Goal: Task Accomplishment & Management: Manage account settings

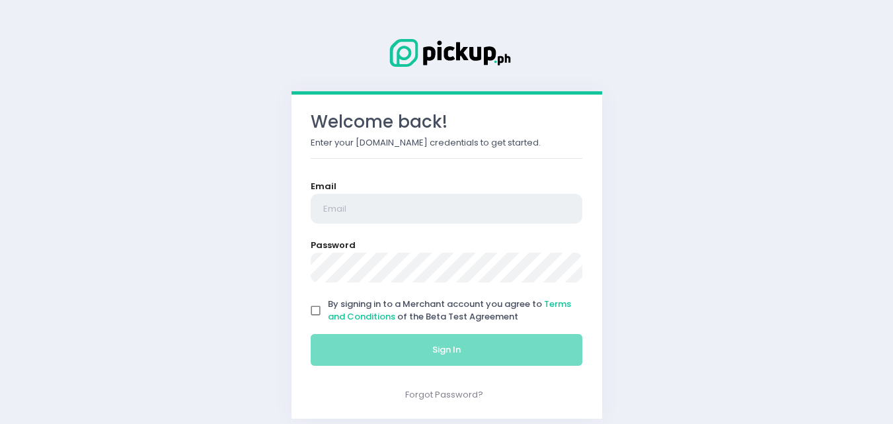
click at [371, 212] on input "email" at bounding box center [447, 209] width 272 height 30
type input "[EMAIL_ADDRESS][DOMAIN_NAME]"
click at [317, 311] on input "By signing in to a Merchant account you agree to Terms and Conditions of the Be…" at bounding box center [315, 310] width 25 height 25
checkbox input "true"
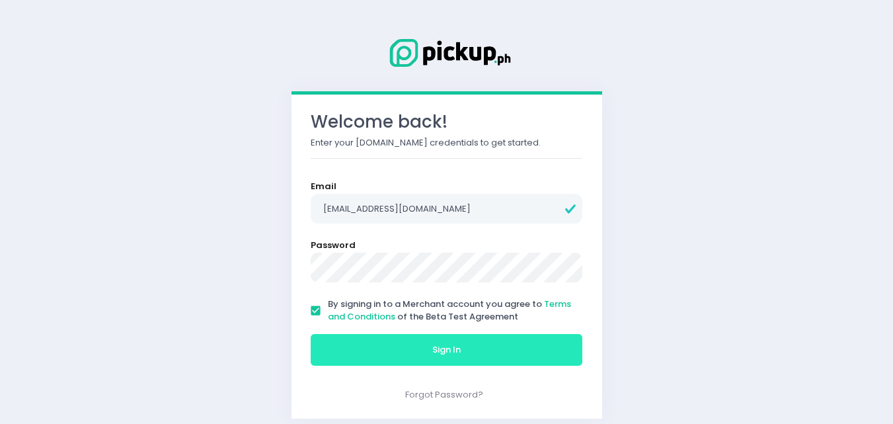
click at [354, 359] on button "Sign In" at bounding box center [447, 350] width 272 height 32
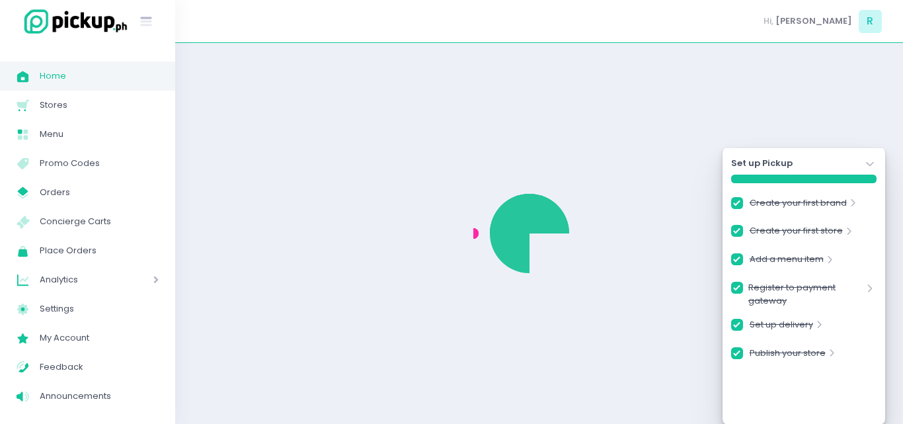
checkbox input "true"
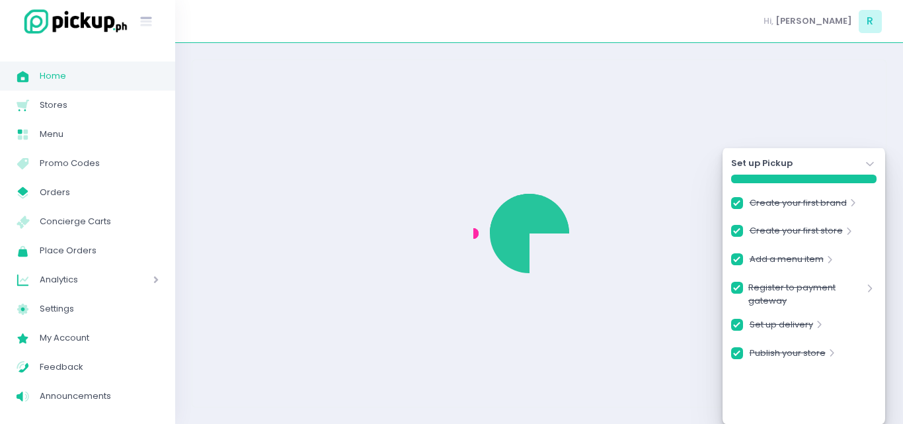
checkbox input "true"
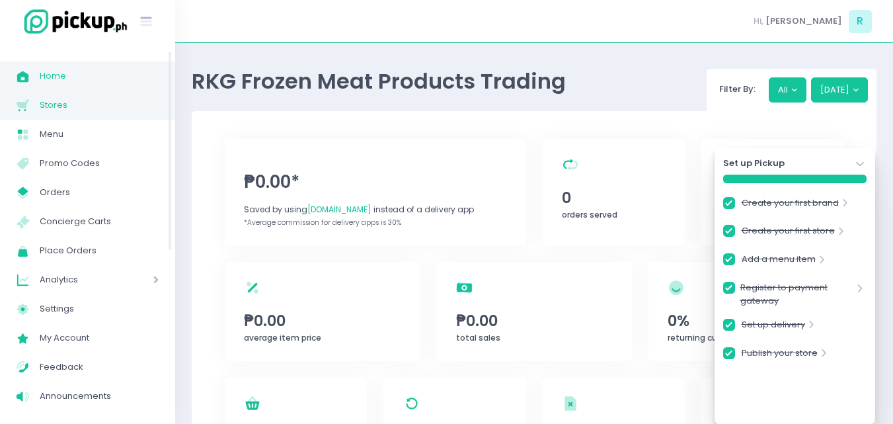
click at [63, 115] on link "Stores Created with Sketch. Stores" at bounding box center [87, 105] width 175 height 29
checkbox input "true"
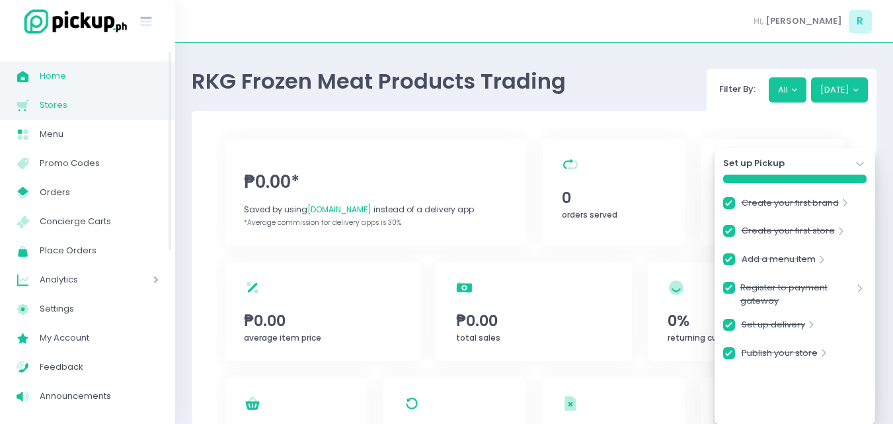
checkbox input "true"
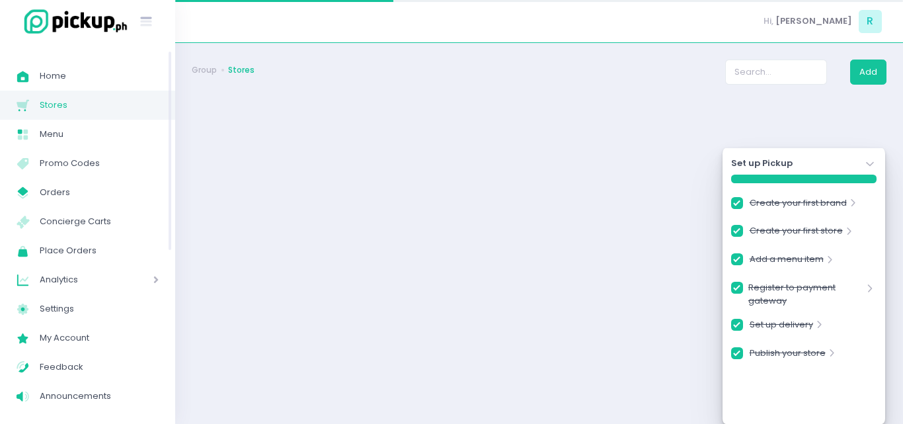
checkbox input "true"
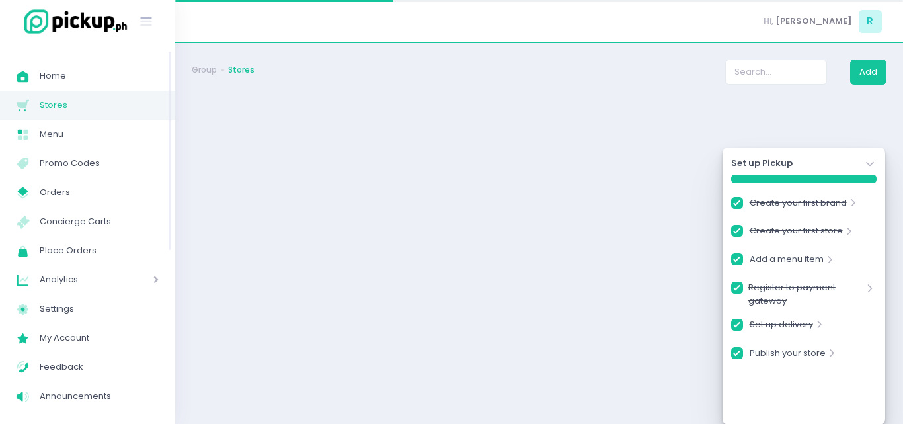
checkbox input "true"
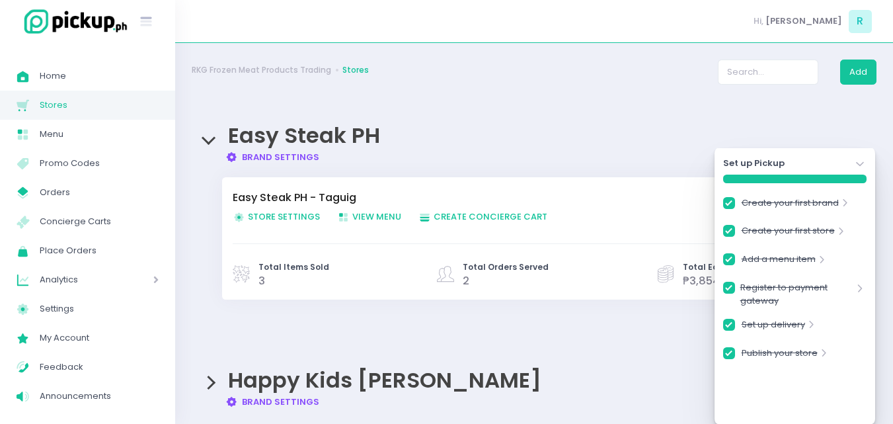
click at [291, 219] on span "Store Settings Created with Sketch. Store Settings" at bounding box center [276, 216] width 87 height 13
checkbox input "true"
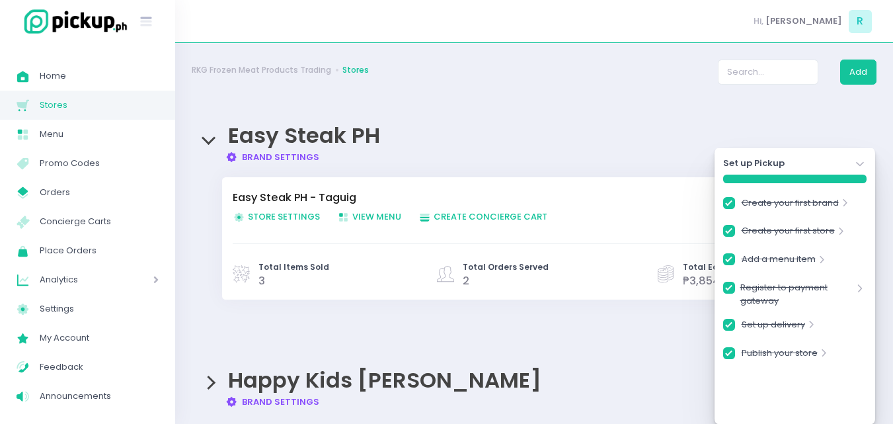
checkbox input "true"
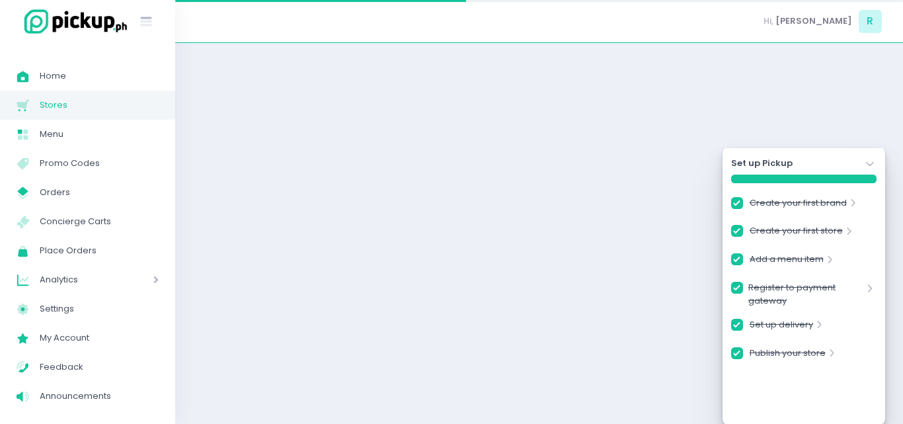
checkbox input "true"
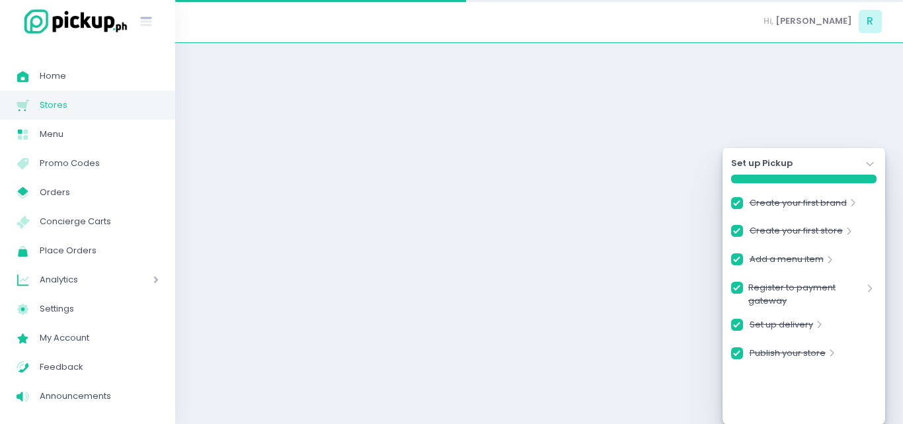
checkbox input "true"
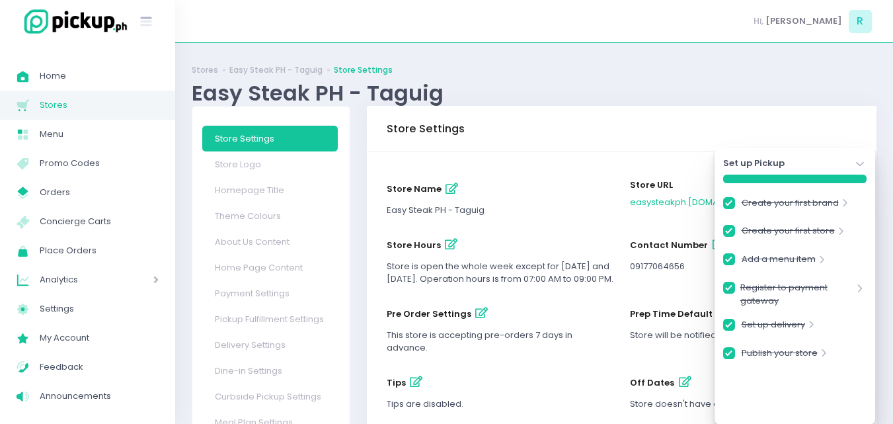
click at [856, 163] on icon "Stockholm-icons / Navigation / Angle-down Created with Sketch." at bounding box center [859, 163] width 13 height 13
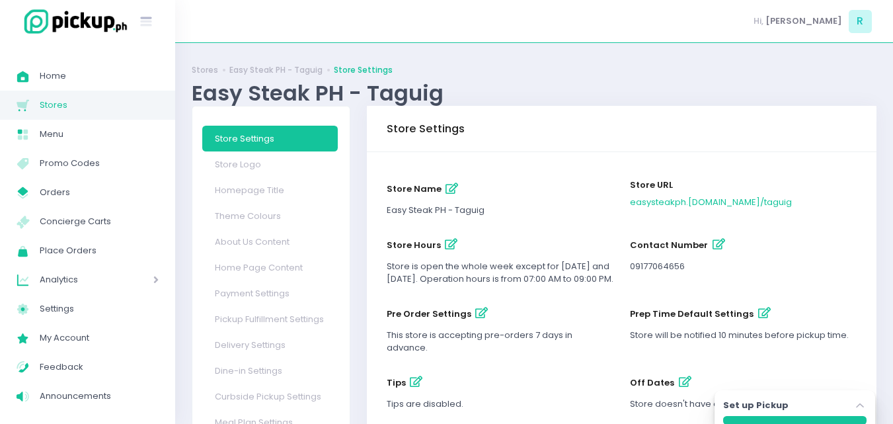
click at [628, 64] on ul "Stores Easy Steak PH - Taguig Store Settings" at bounding box center [534, 70] width 685 height 12
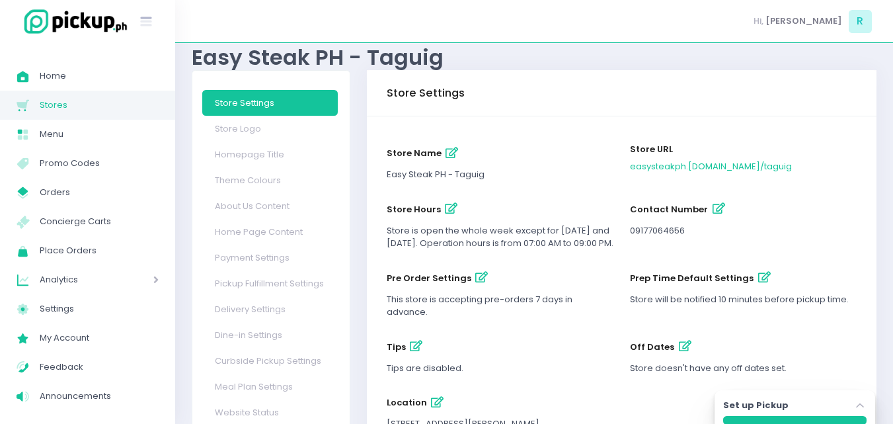
scroll to position [66, 0]
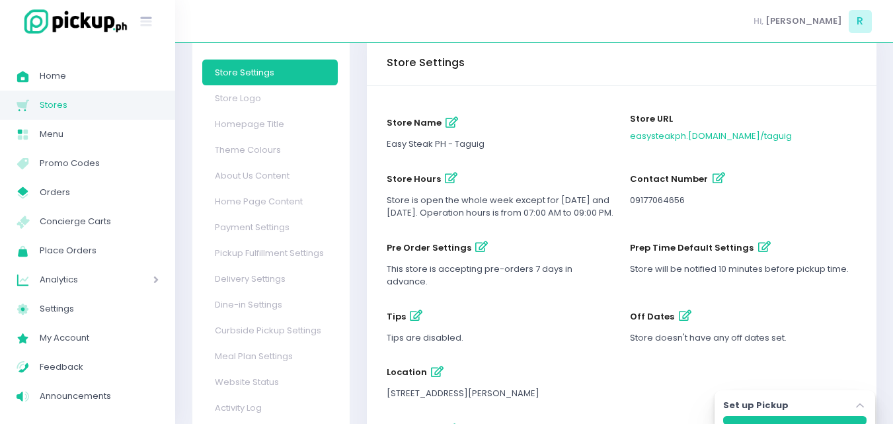
click at [445, 178] on icon "button" at bounding box center [451, 178] width 13 height 11
select select "07:00"
select select "21:00"
select select "07:00"
select select "21:00"
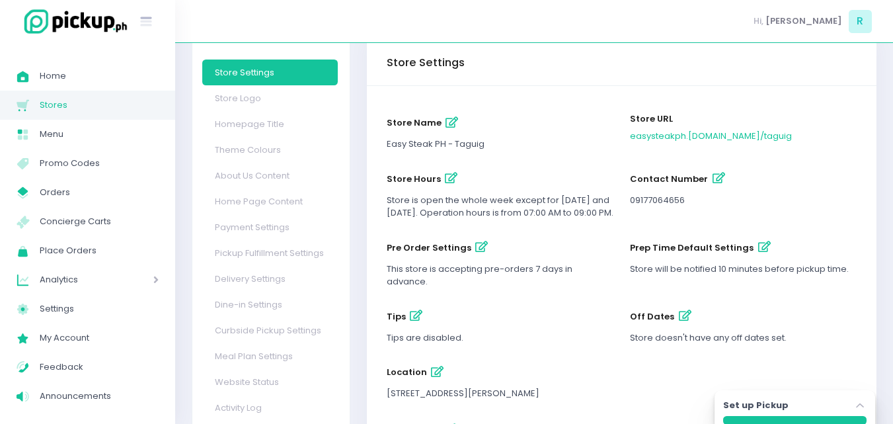
select select "07:00"
select select "21:00"
select select "07:00"
select select "21:00"
select select "07:00"
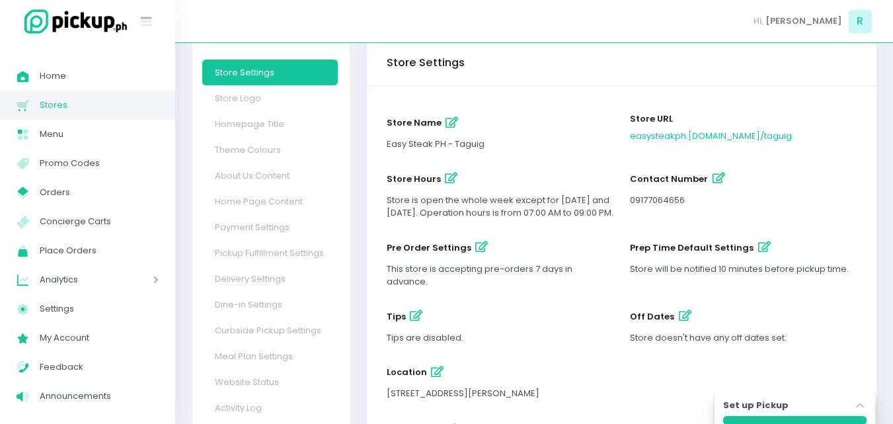
select select "21:00"
select select "07:00"
select select "21:00"
select select "07:00"
select select "21:00"
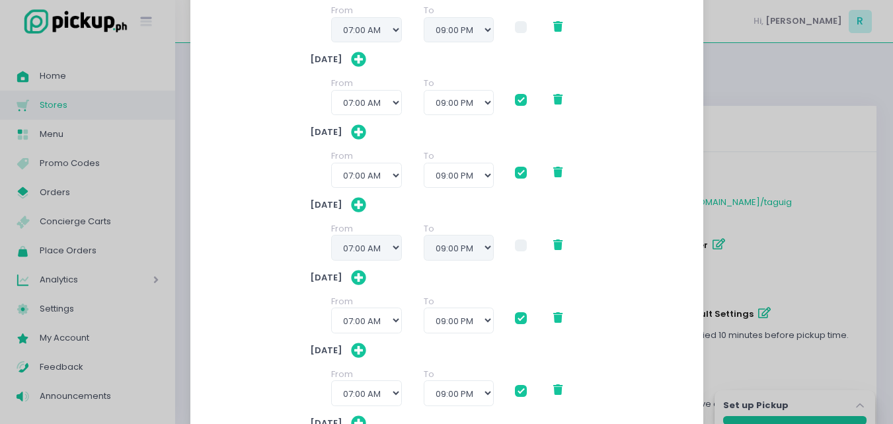
scroll to position [132, 0]
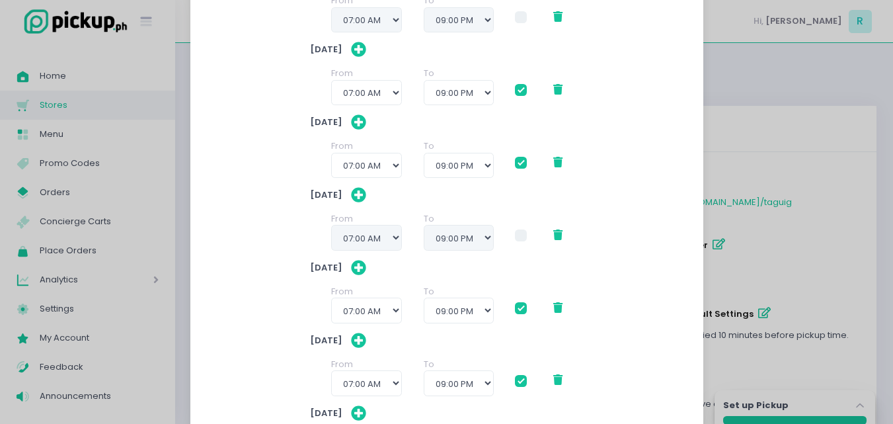
click at [517, 237] on span at bounding box center [521, 235] width 12 height 12
click at [531, 237] on input "checkbox" at bounding box center [535, 233] width 9 height 9
checkbox input "true"
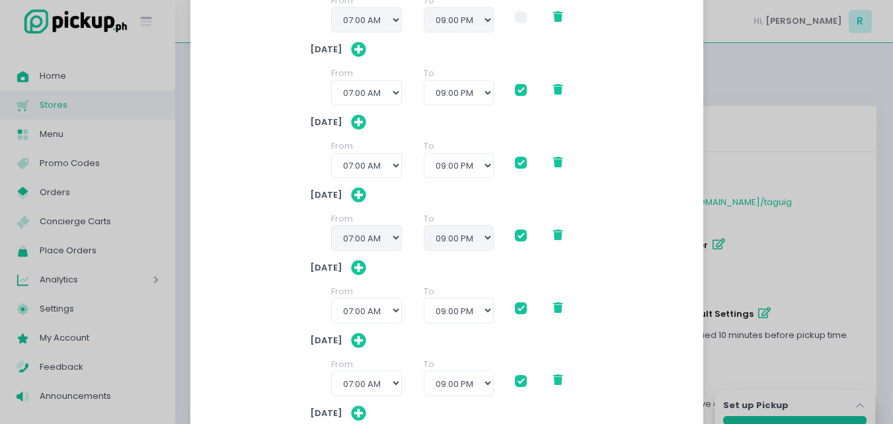
checkbox input "true"
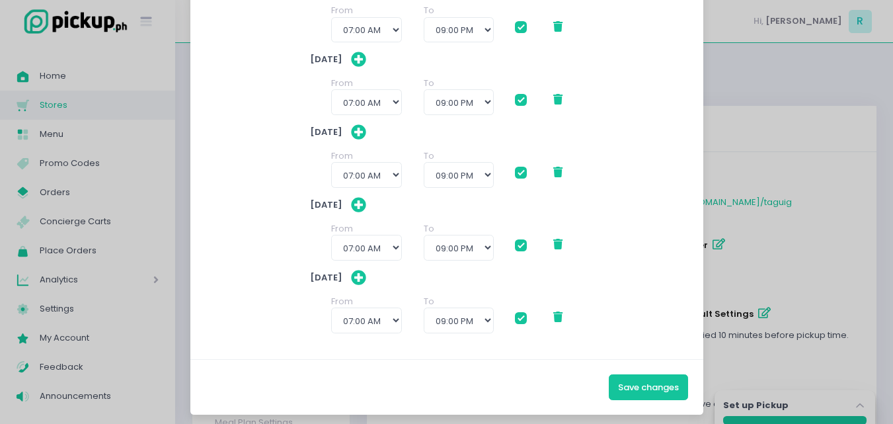
scroll to position [274, 0]
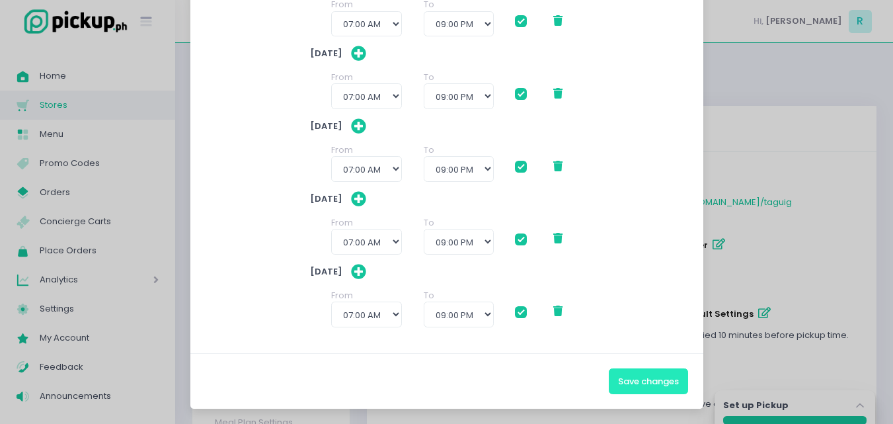
click at [627, 387] on button "Save changes" at bounding box center [648, 380] width 79 height 25
checkbox input "true"
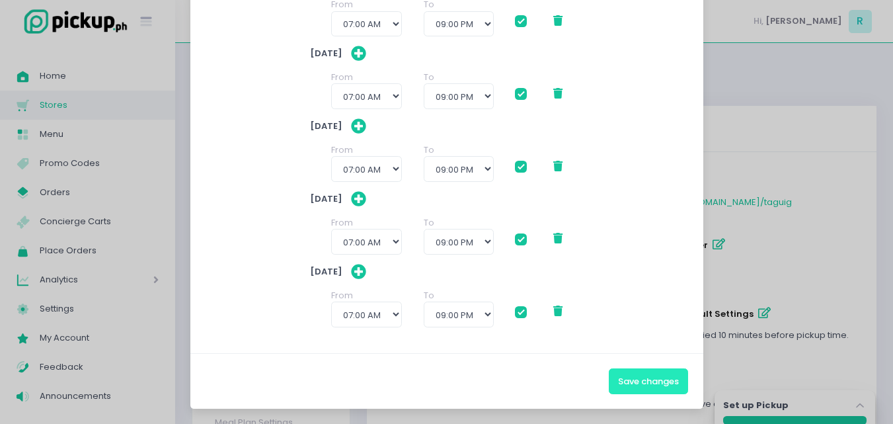
checkbox input "true"
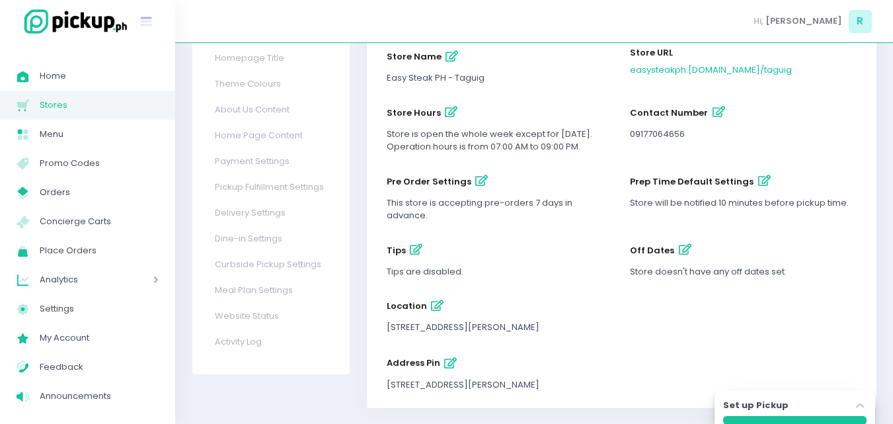
scroll to position [149, 0]
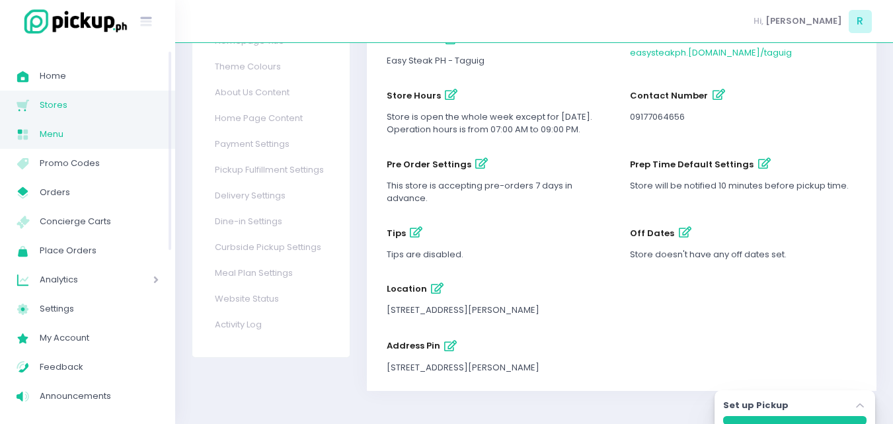
click at [72, 135] on span "Menu" at bounding box center [99, 134] width 119 height 17
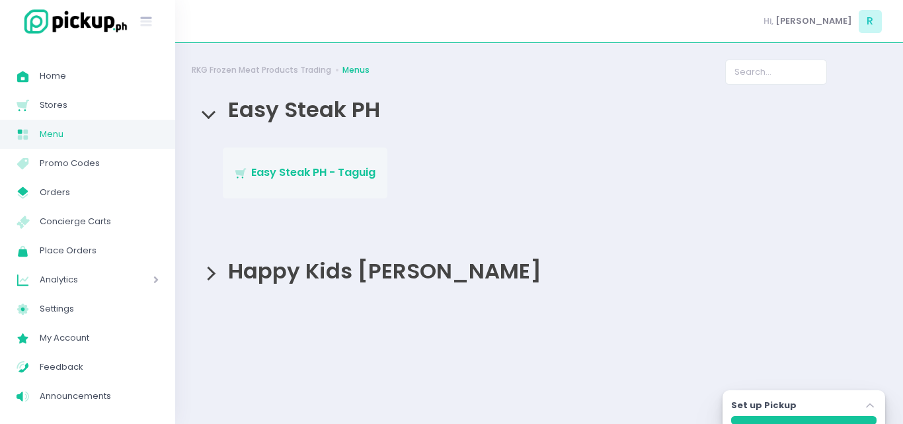
click at [317, 178] on span "Easy Steak PH - Taguig" at bounding box center [313, 172] width 124 height 15
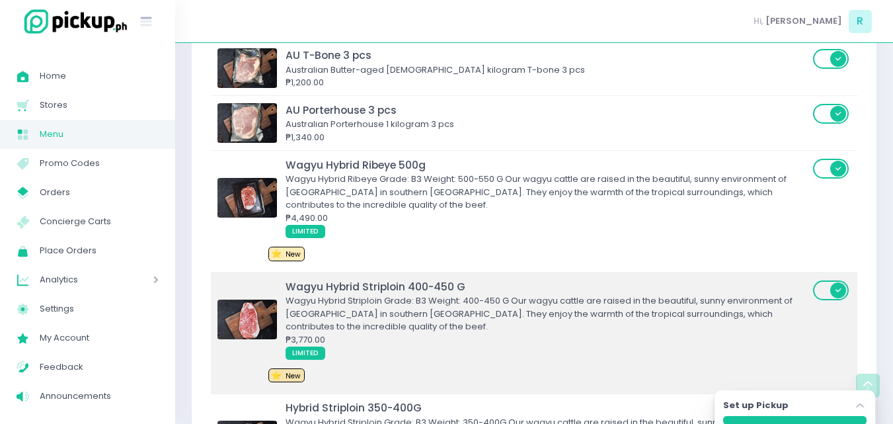
scroll to position [1058, 0]
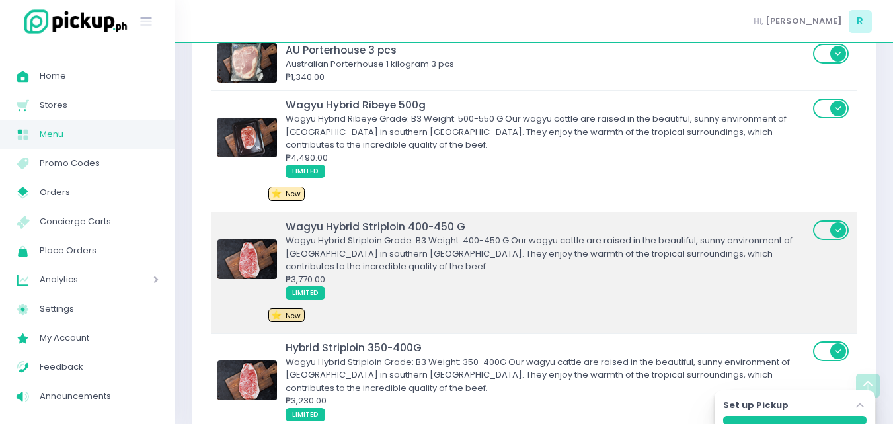
click at [411, 276] on div "₱3,770.00" at bounding box center [547, 279] width 523 height 13
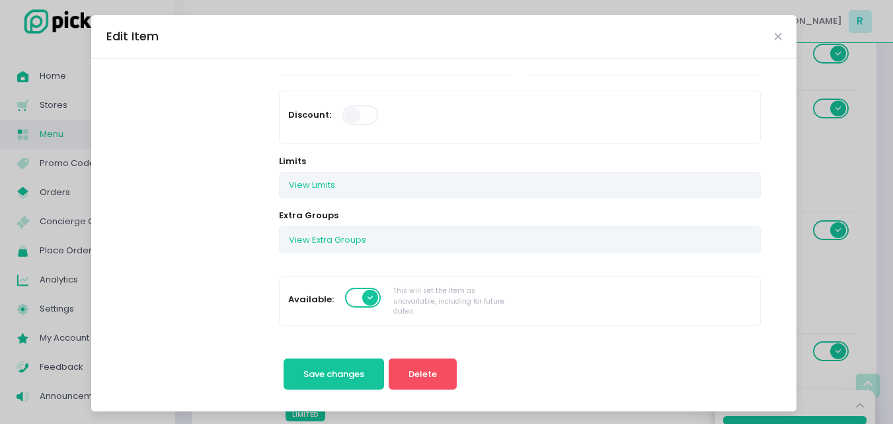
scroll to position [132, 0]
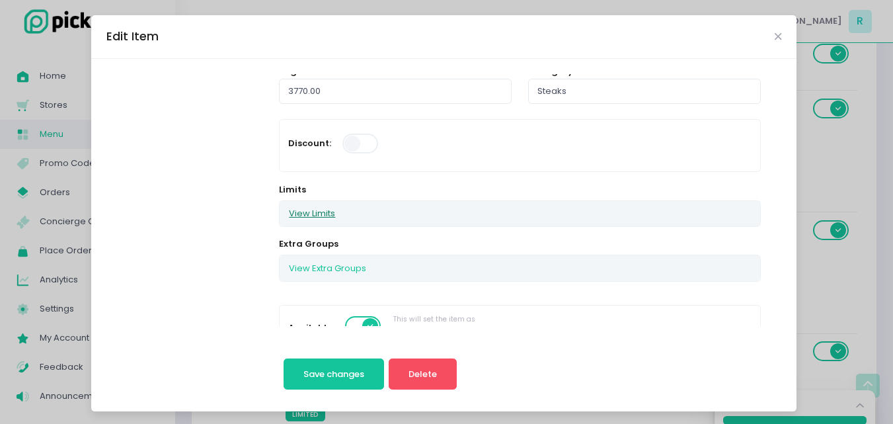
click at [317, 212] on button "View Limits" at bounding box center [312, 213] width 65 height 25
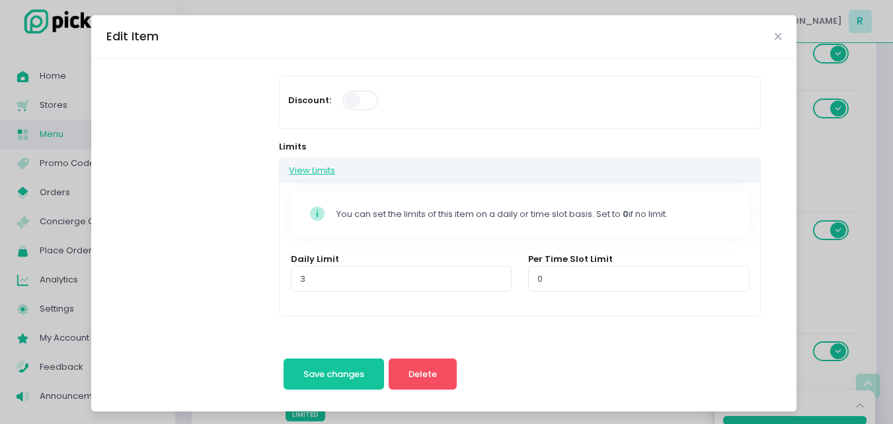
scroll to position [198, 0]
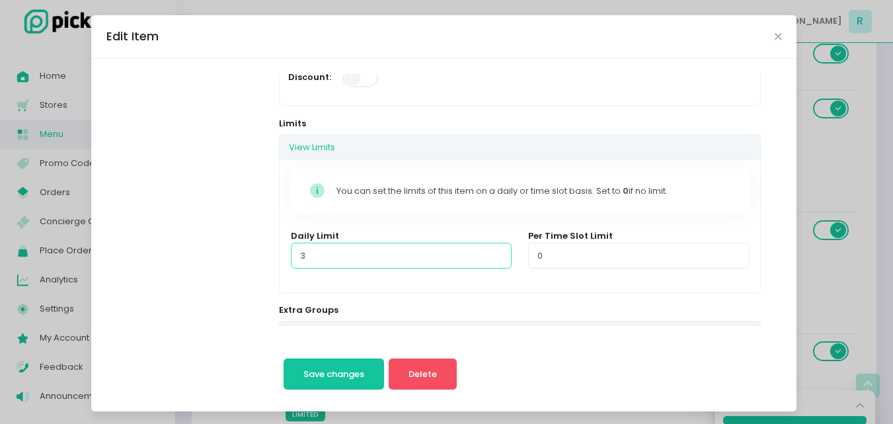
drag, startPoint x: 299, startPoint y: 254, endPoint x: 283, endPoint y: 254, distance: 16.5
click at [291, 254] on input "3" at bounding box center [401, 255] width 221 height 25
type input "1"
click at [372, 276] on div "Daily Limit 1" at bounding box center [400, 256] width 237 height 54
click at [775, 39] on icon "Close" at bounding box center [778, 37] width 7 height 10
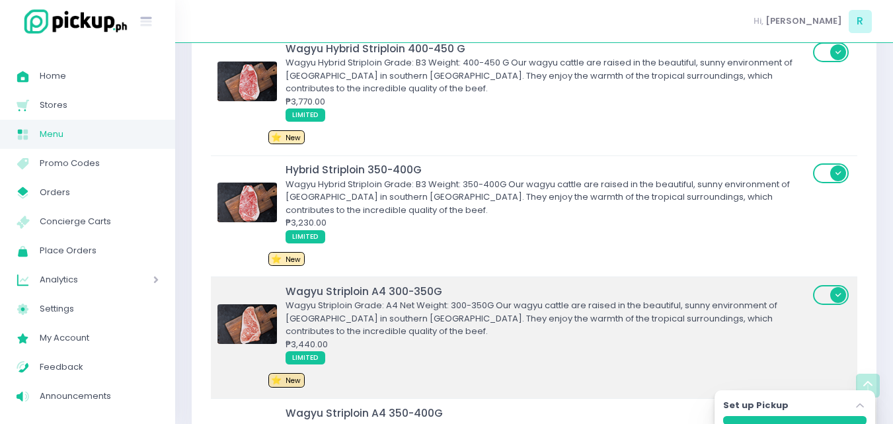
scroll to position [1256, 0]
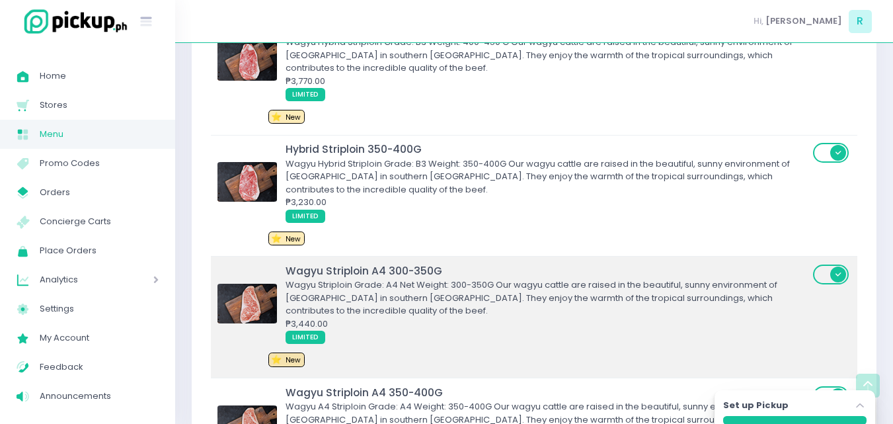
click at [405, 286] on div "Wagyu Striploin Grade: A4 Net Weight: 300-350G Our wagyu cattle are raised in t…" at bounding box center [547, 297] width 523 height 39
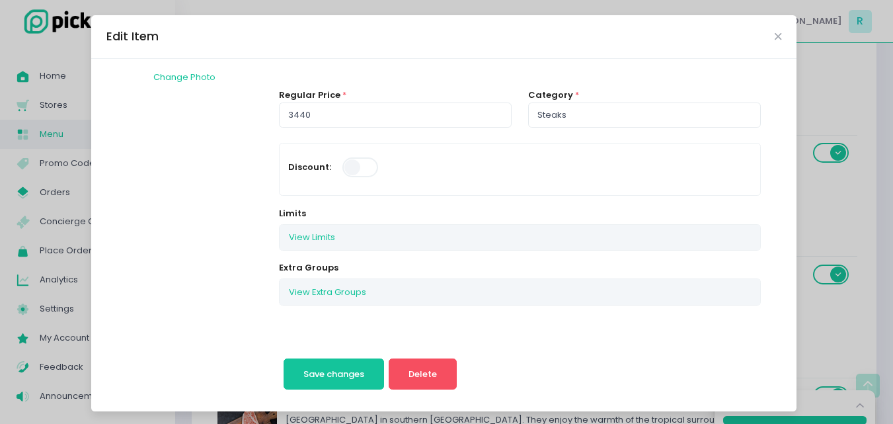
scroll to position [132, 0]
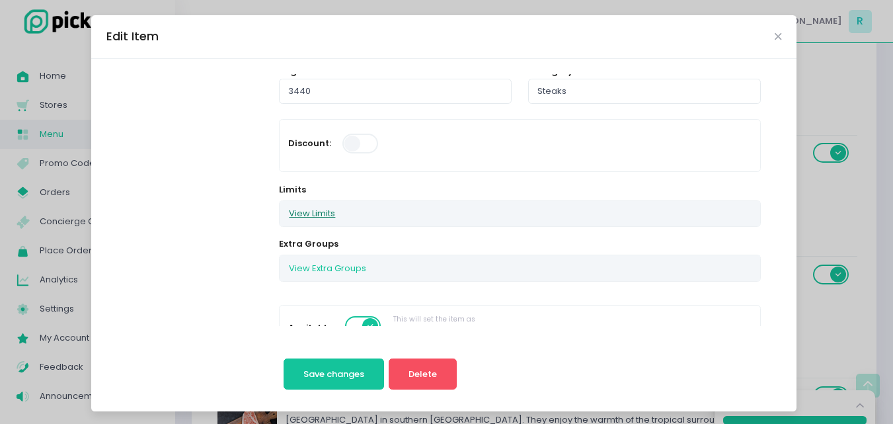
click at [325, 213] on button "View Limits" at bounding box center [312, 213] width 65 height 25
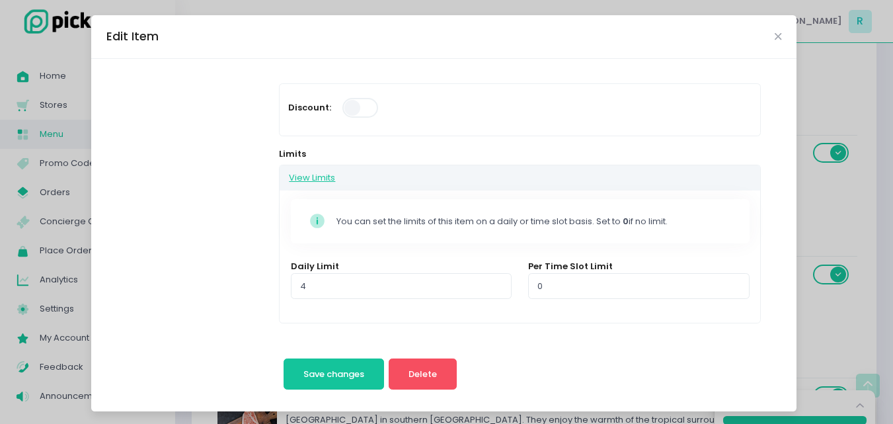
scroll to position [198, 0]
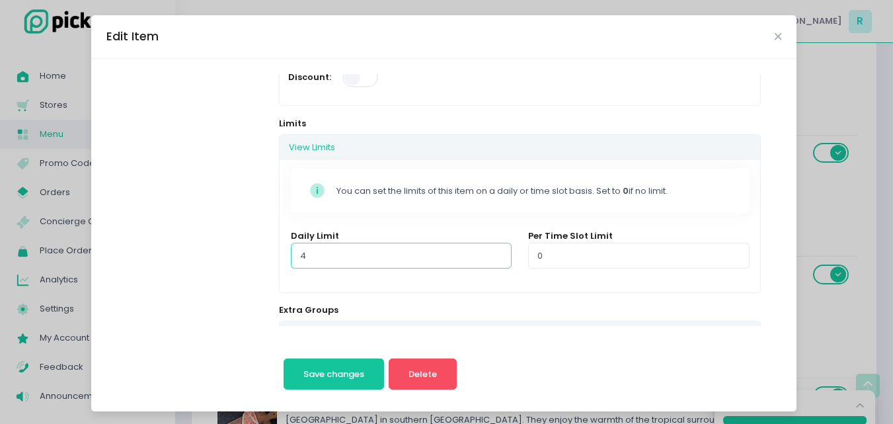
drag, startPoint x: 323, startPoint y: 249, endPoint x: 286, endPoint y: 249, distance: 36.4
click at [291, 249] on input "4" at bounding box center [401, 255] width 221 height 25
type input "3"
click at [282, 266] on div "Daily Limit 3" at bounding box center [400, 256] width 237 height 54
click at [319, 377] on span "Save changes" at bounding box center [333, 374] width 61 height 13
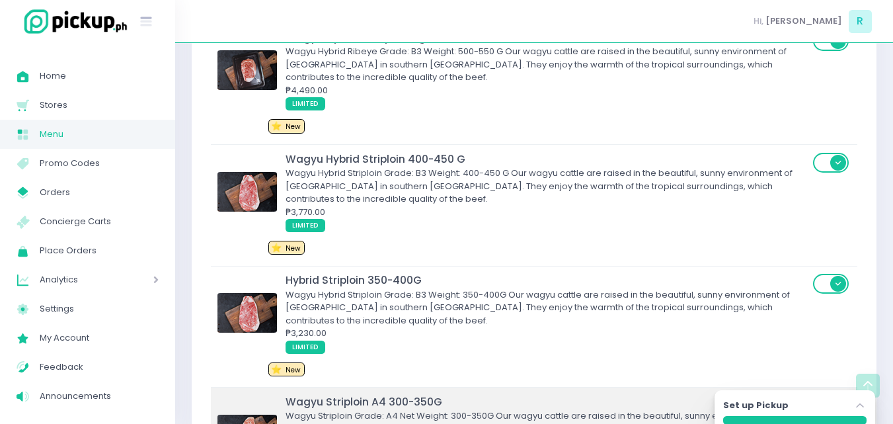
scroll to position [1124, 0]
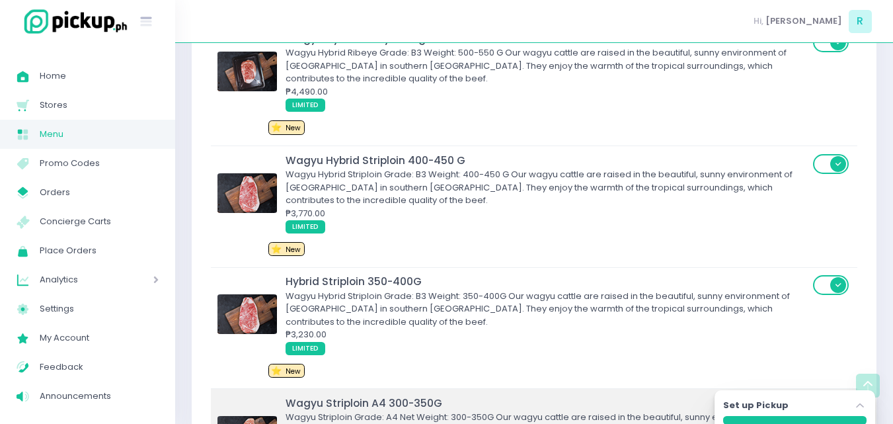
click at [406, 200] on div "Wagyu Hybrid Striploin Grade: B3 Weight: 400-450 G Our wagyu cattle are raised …" at bounding box center [547, 187] width 523 height 39
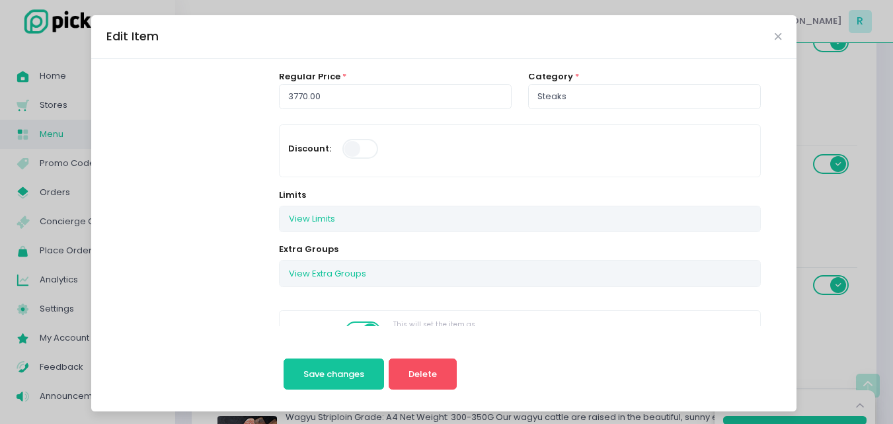
scroll to position [198, 0]
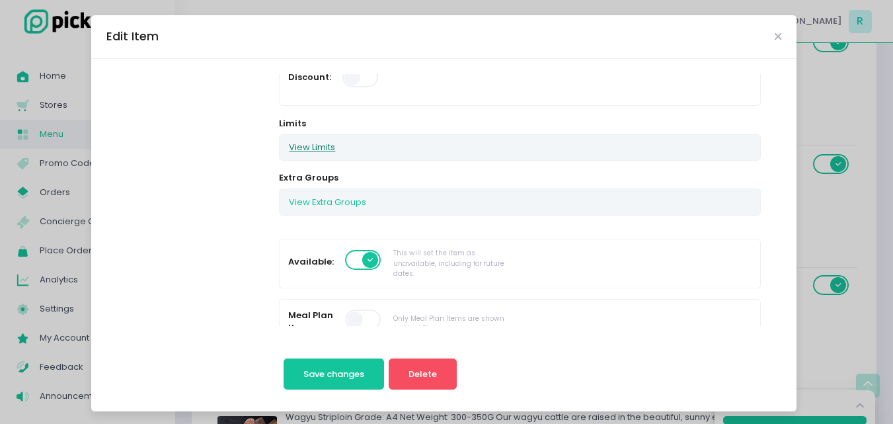
click at [314, 146] on button "View Limits" at bounding box center [312, 147] width 65 height 25
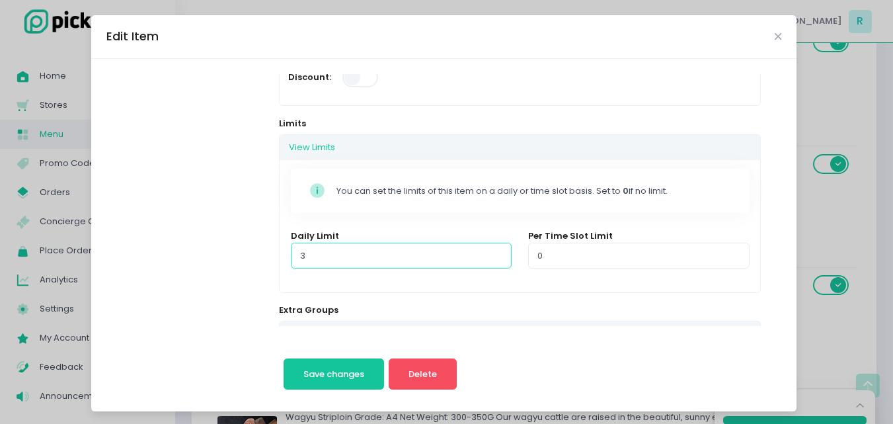
drag, startPoint x: 302, startPoint y: 258, endPoint x: 287, endPoint y: 258, distance: 15.2
click at [291, 258] on input "3" at bounding box center [401, 255] width 221 height 25
type input "2"
click at [348, 364] on button "Save changes" at bounding box center [334, 374] width 101 height 32
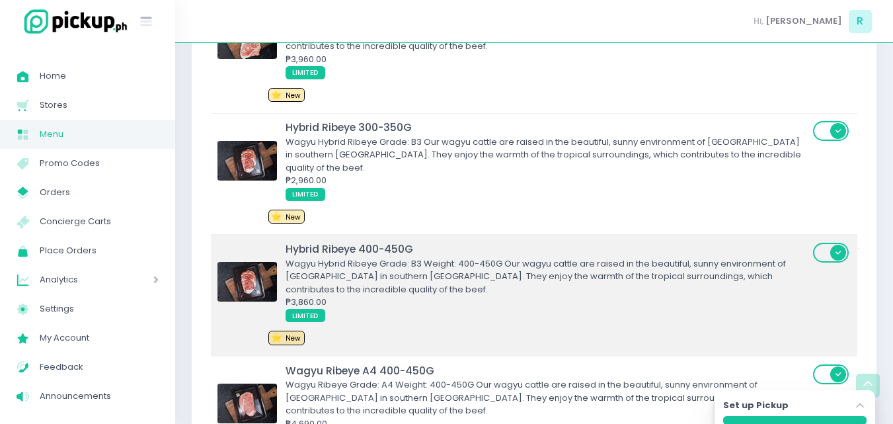
scroll to position [1652, 0]
